Goal: Task Accomplishment & Management: Use online tool/utility

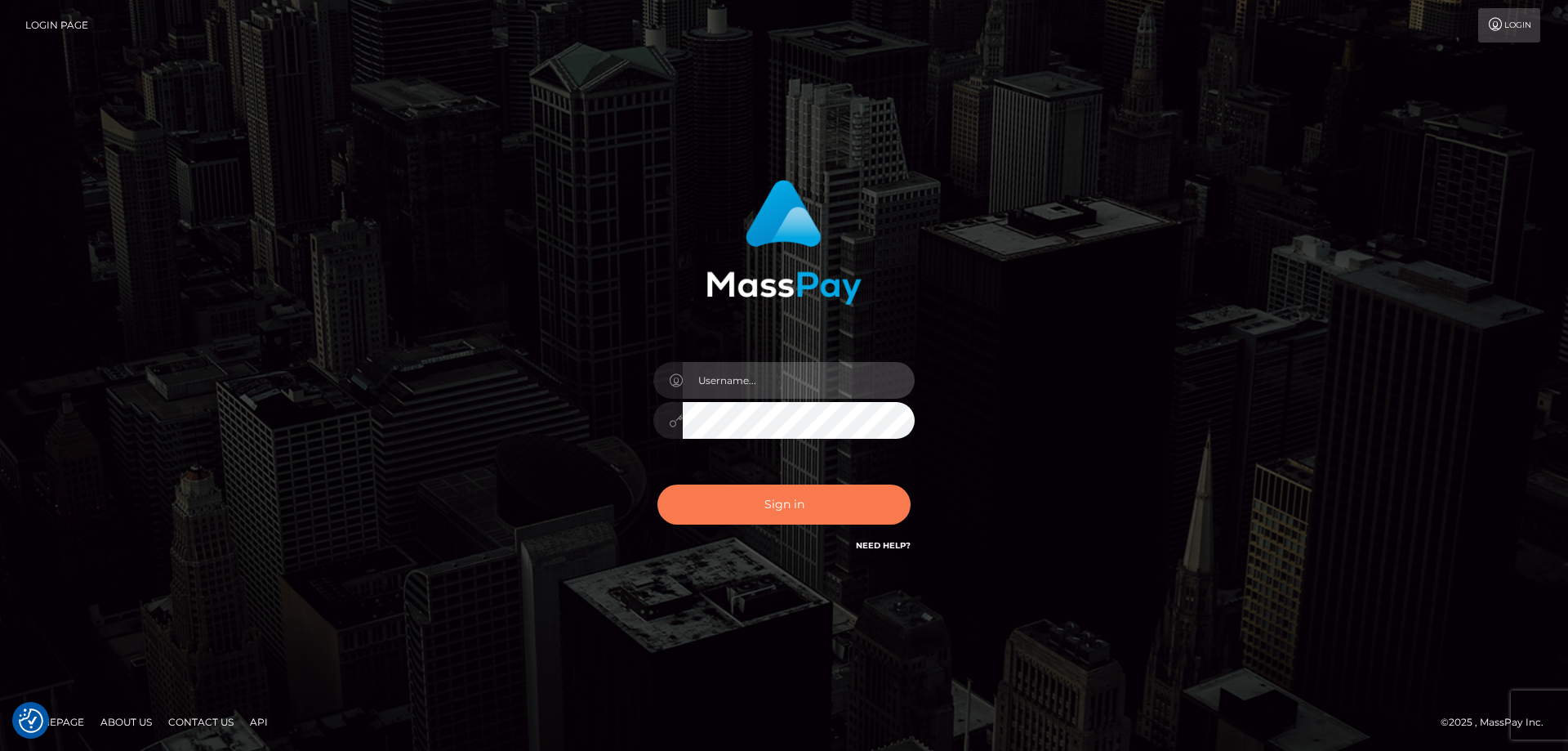
type input "tinekeb"
click at [772, 499] on button "Sign in" at bounding box center [784, 504] width 253 height 40
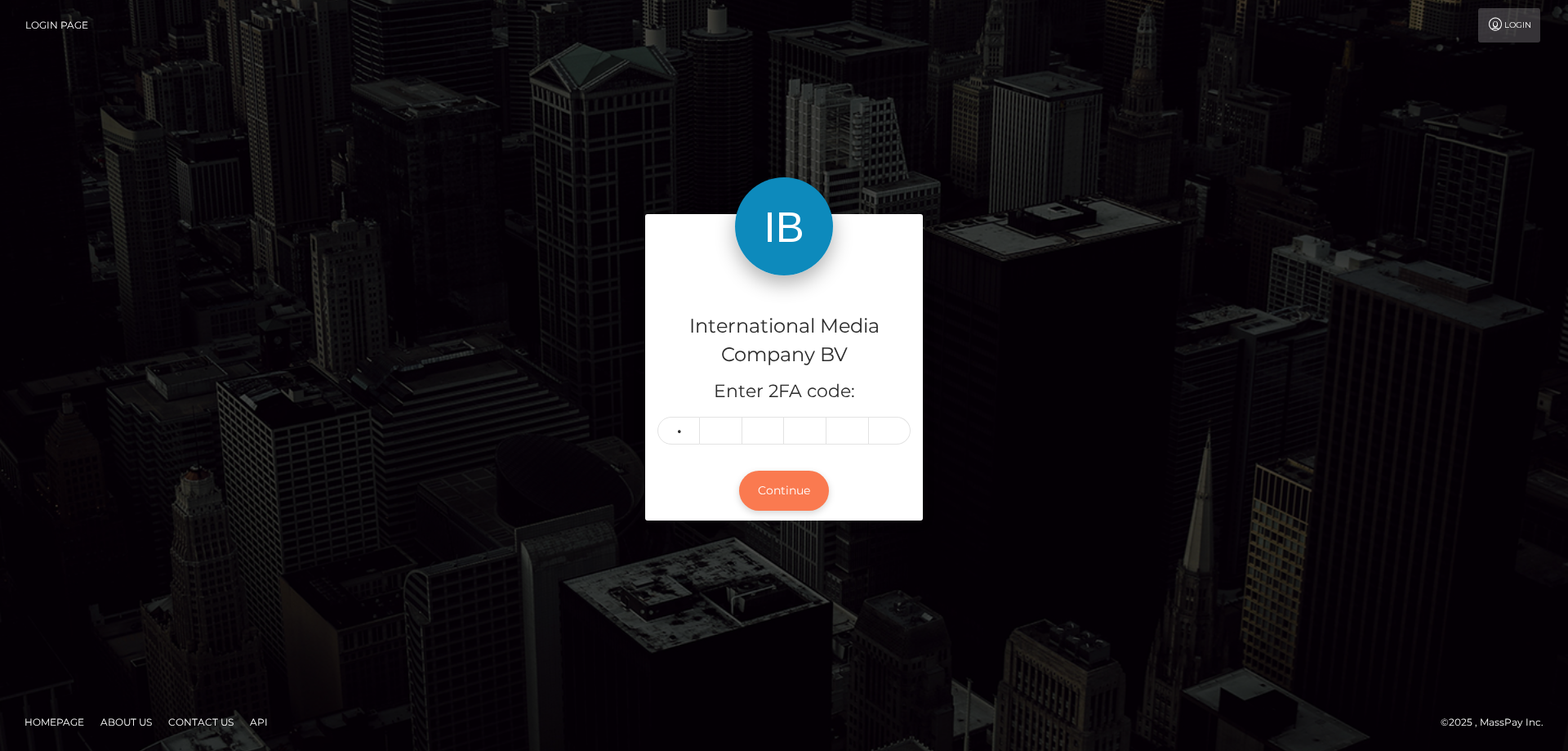
type input "7"
type input "5"
type input "4"
type input "3"
type input "4"
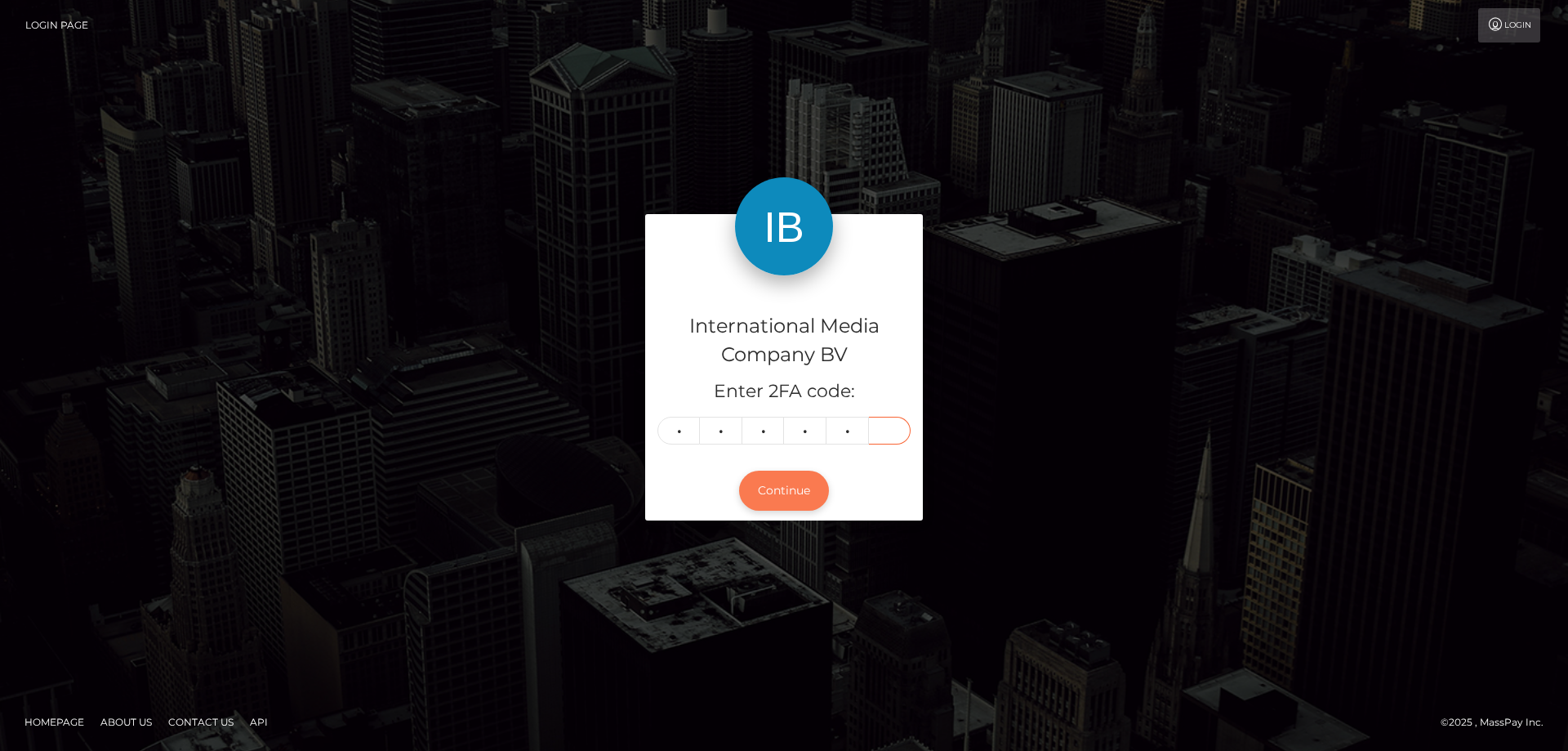
type input "3"
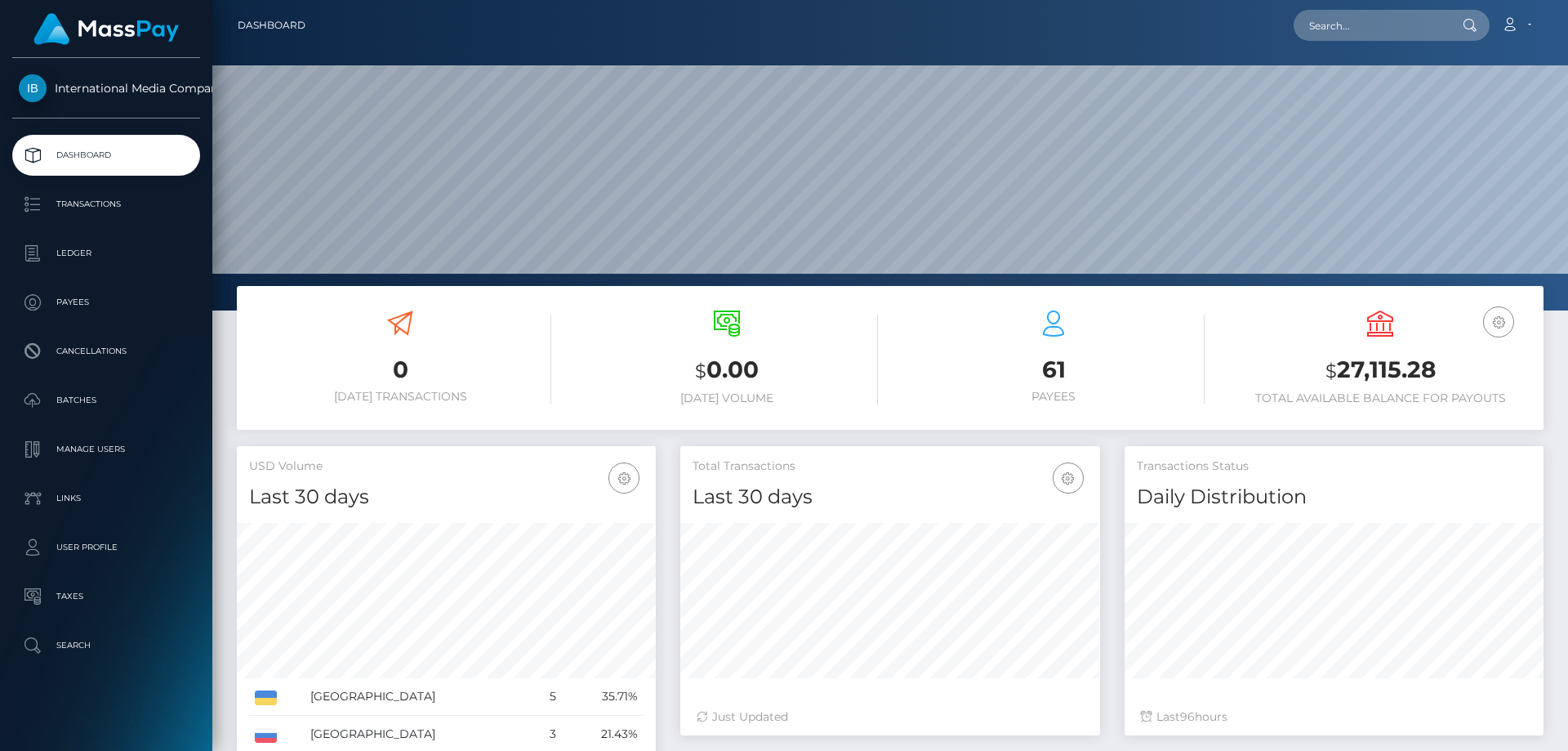
scroll to position [290, 420]
click at [71, 399] on p "Batches" at bounding box center [105, 399] width 174 height 24
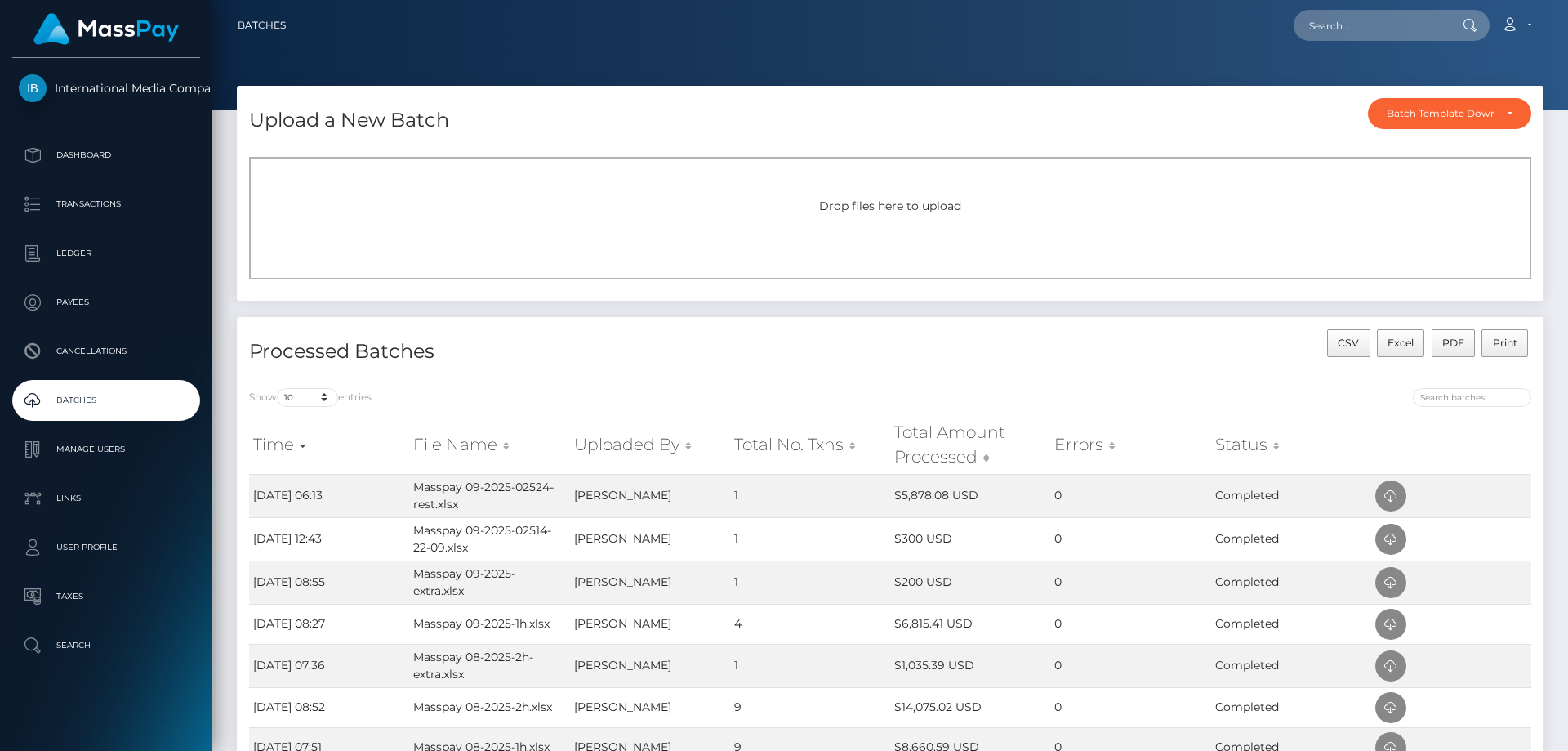
click at [327, 207] on div "Drop files here to upload" at bounding box center [890, 207] width 1247 height 18
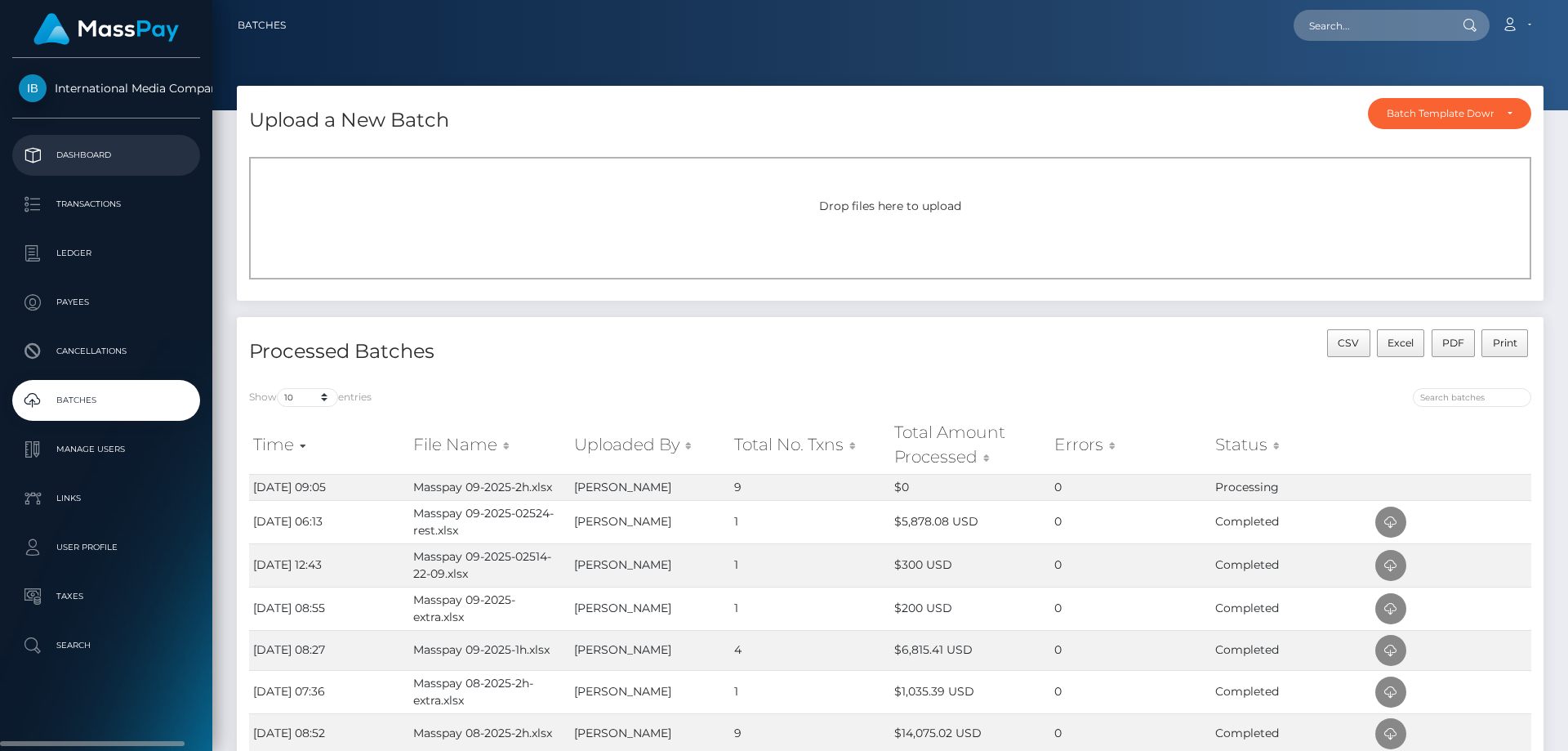
click at [58, 149] on p "Dashboard" at bounding box center [105, 155] width 174 height 24
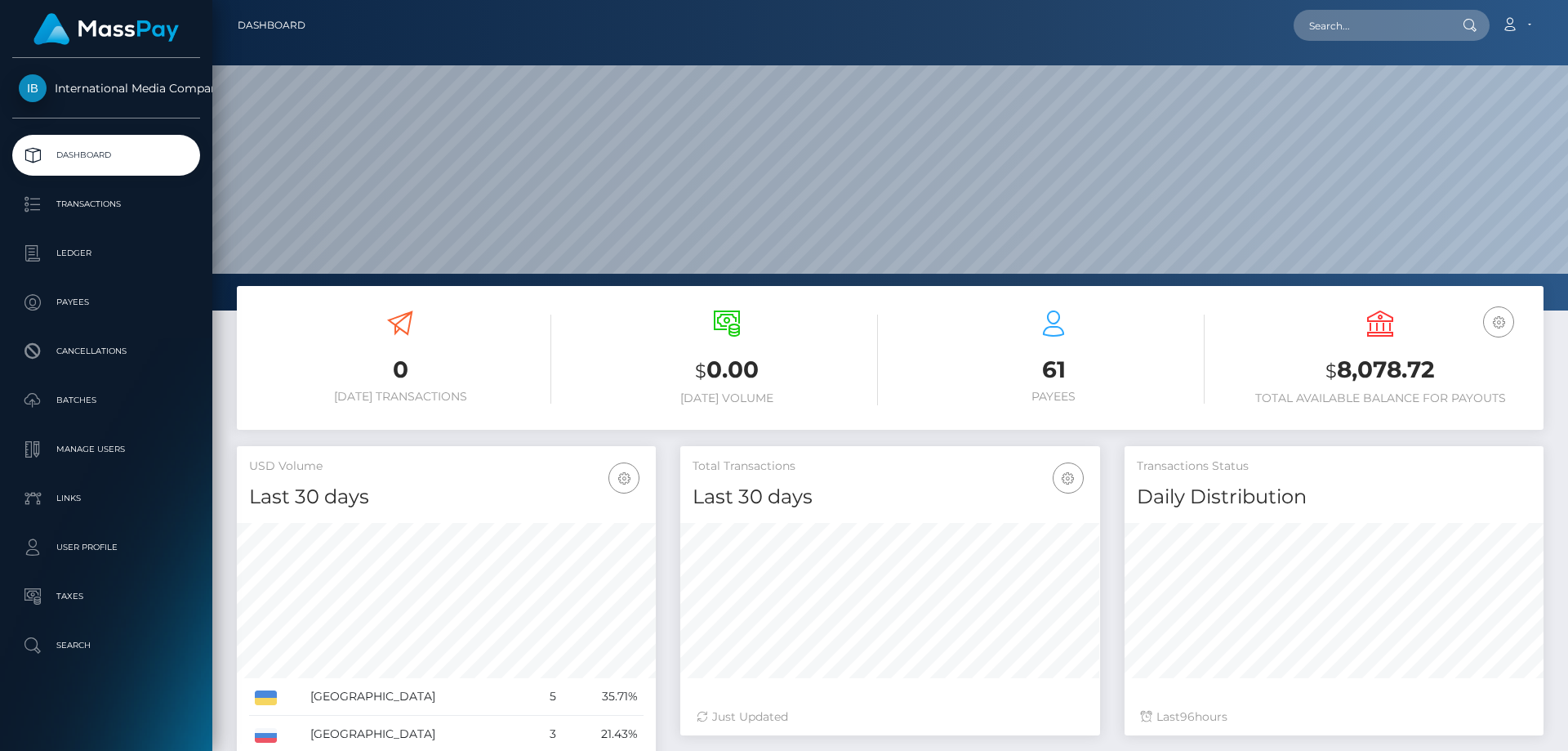
scroll to position [290, 420]
click at [71, 395] on p "Batches" at bounding box center [105, 399] width 174 height 24
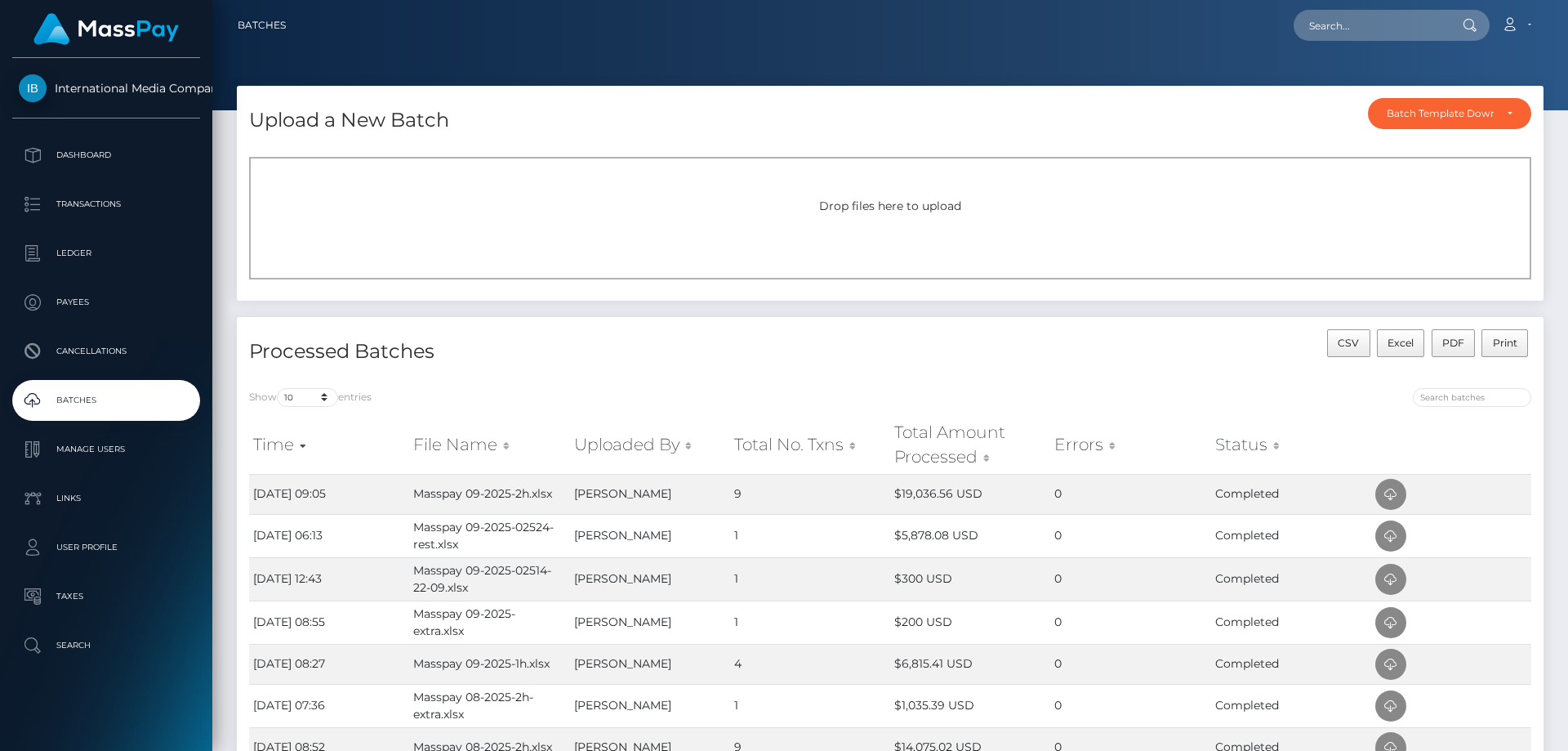
drag, startPoint x: 1513, startPoint y: 22, endPoint x: 1493, endPoint y: 53, distance: 36.9
click at [1514, 22] on icon at bounding box center [1510, 23] width 18 height 13
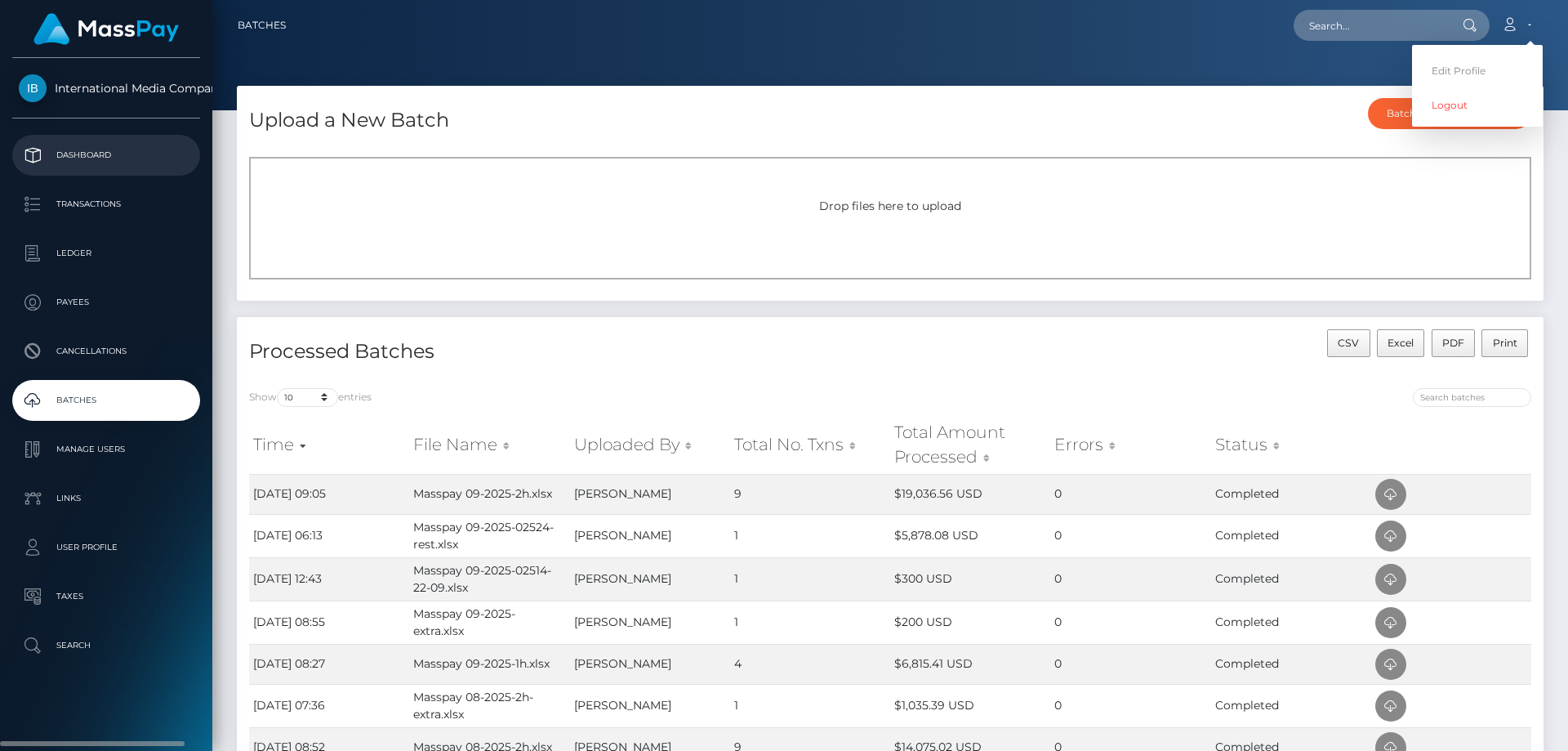
click at [81, 151] on p "Dashboard" at bounding box center [105, 155] width 174 height 24
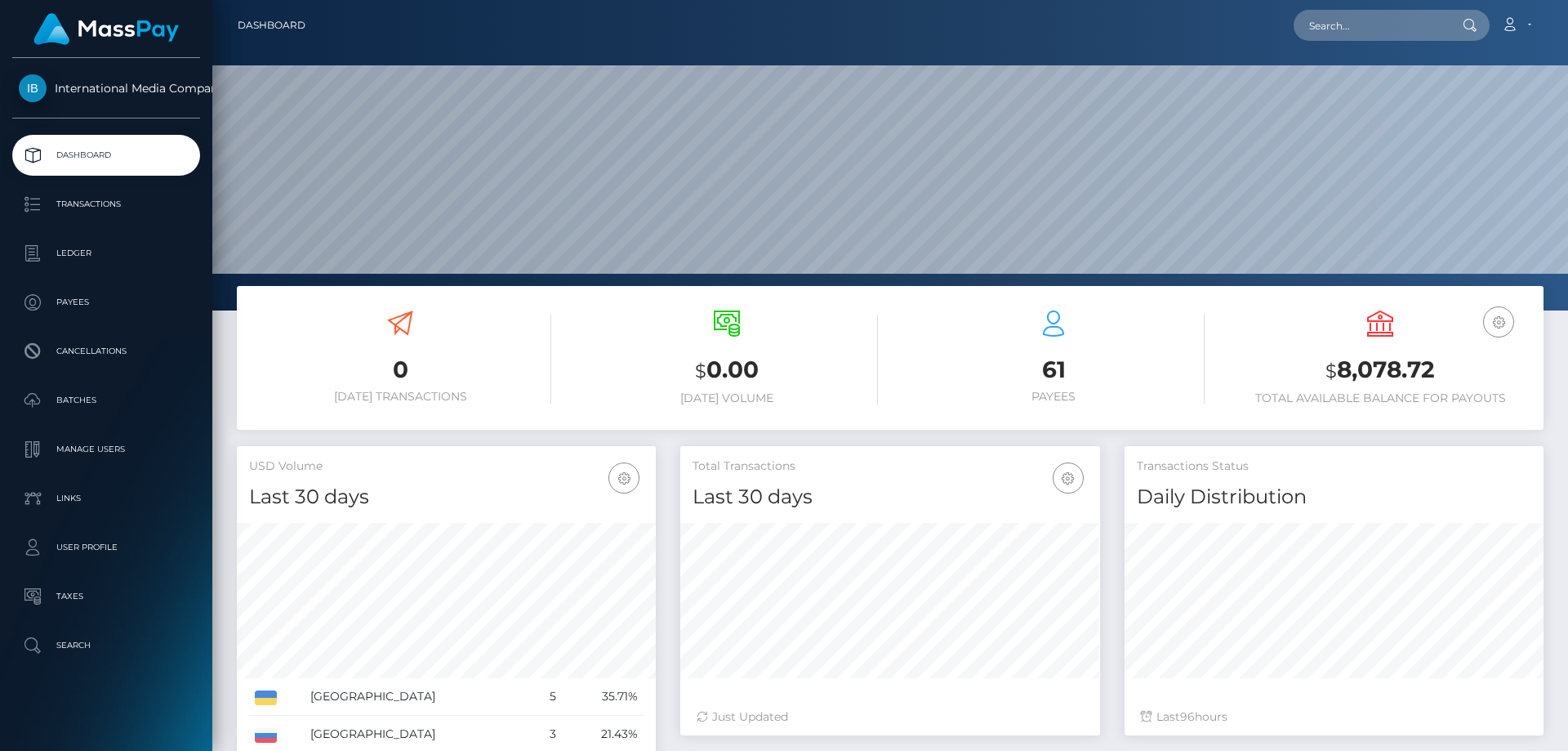
scroll to position [290, 420]
click at [1513, 22] on icon at bounding box center [1510, 23] width 18 height 13
click at [1448, 106] on link "Logout" at bounding box center [1477, 104] width 131 height 30
